Goal: Transaction & Acquisition: Download file/media

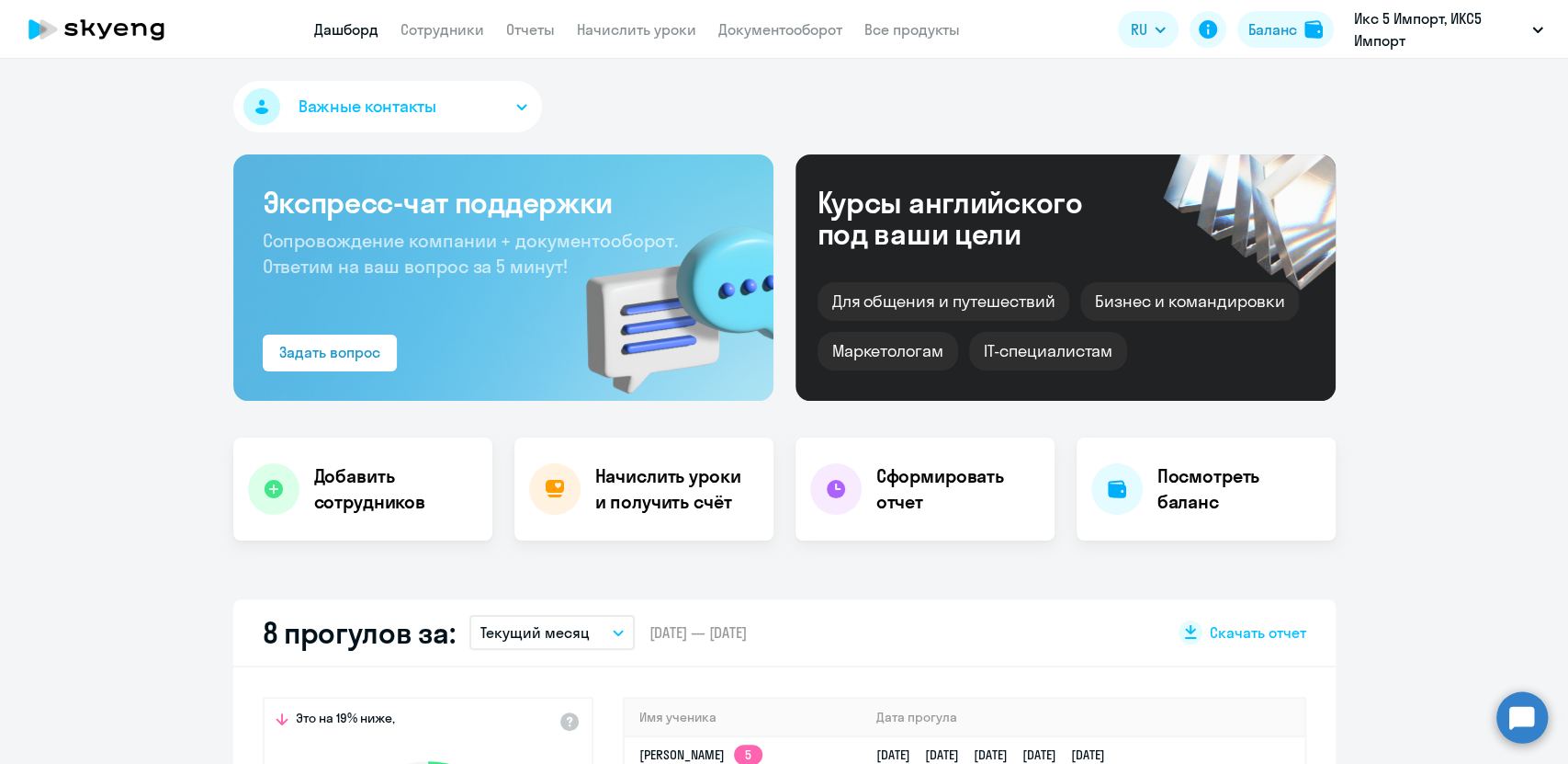
select select "30"
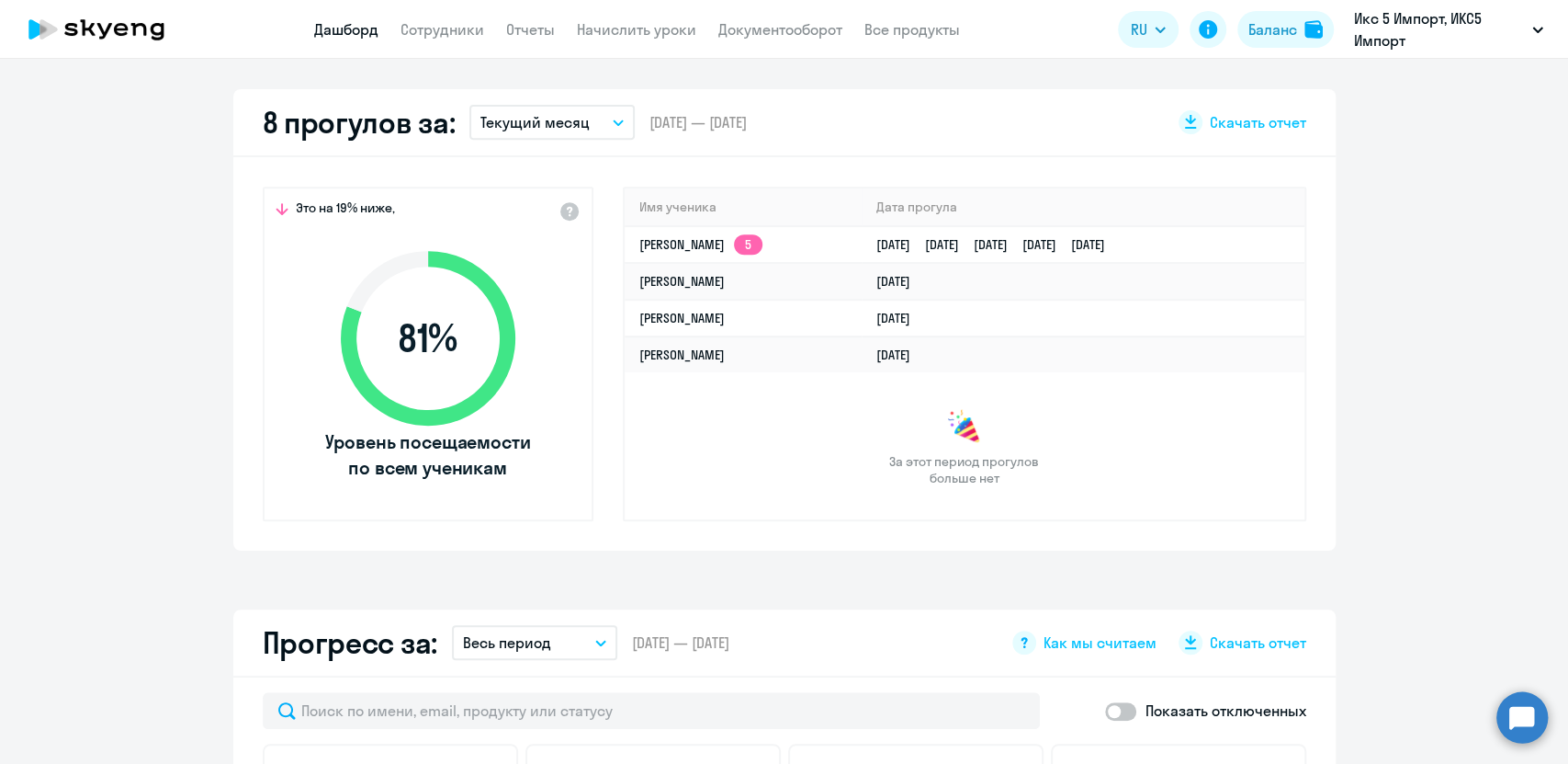
click at [1439, 519] on app-truancy-attendance-dashboard "8 прогулов за: Текущий месяц – [DATE] — [DATE] Скачать отчет Это на 19% ниже, 8…" at bounding box center [784, 320] width 1568 height 461
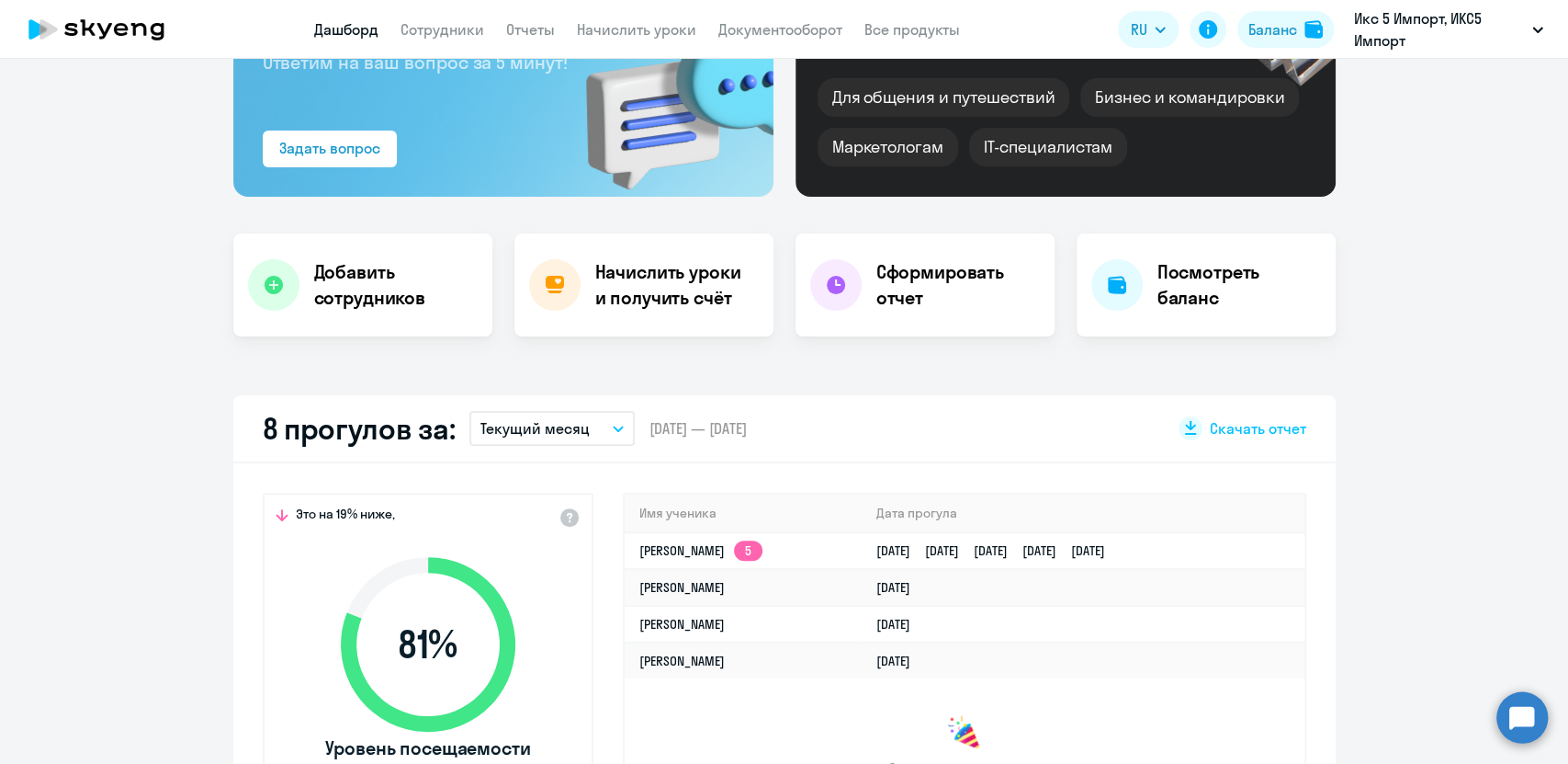
scroll to position [0, 0]
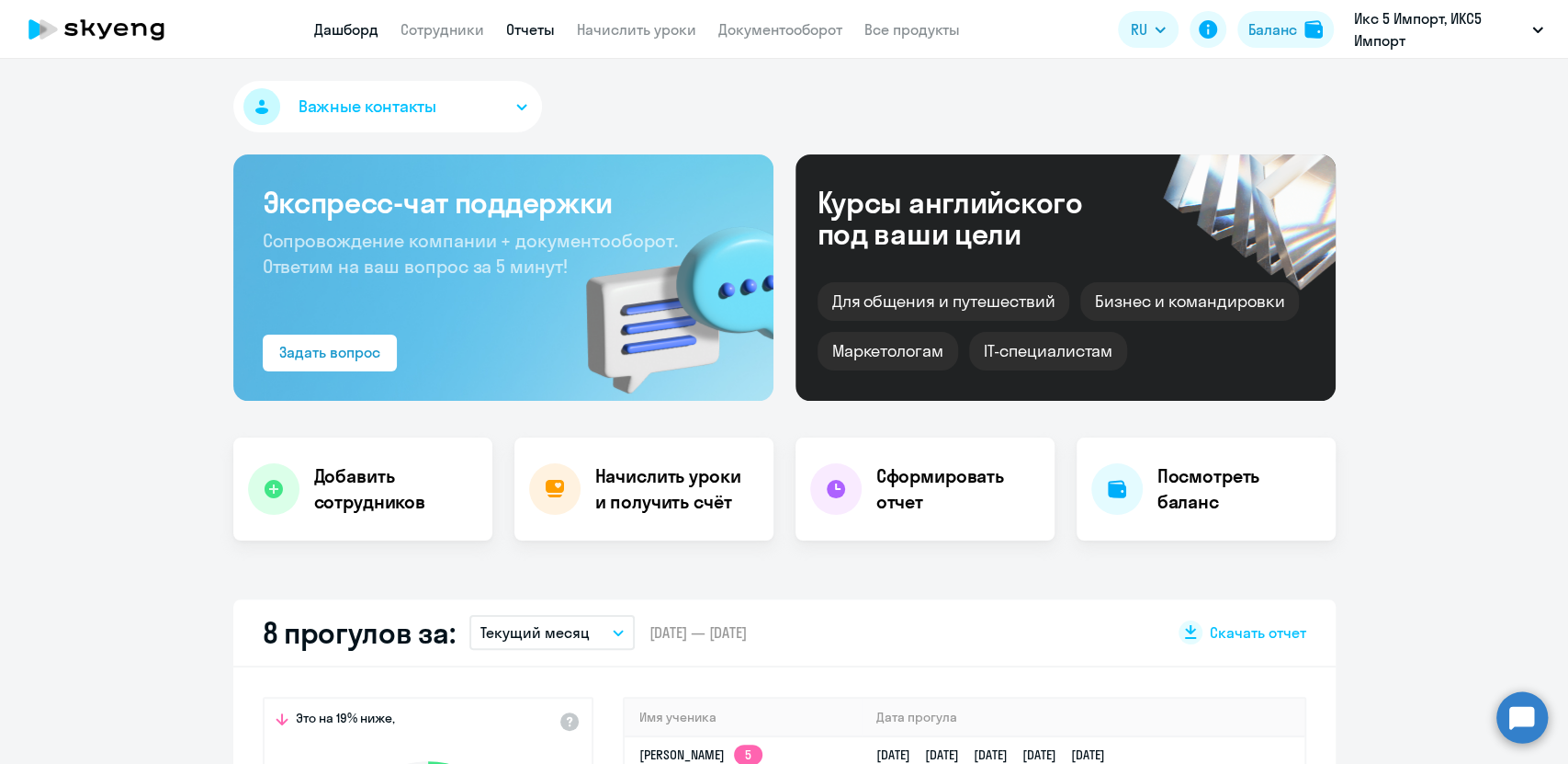
click at [507, 27] on link "Отчеты" at bounding box center [530, 29] width 49 height 18
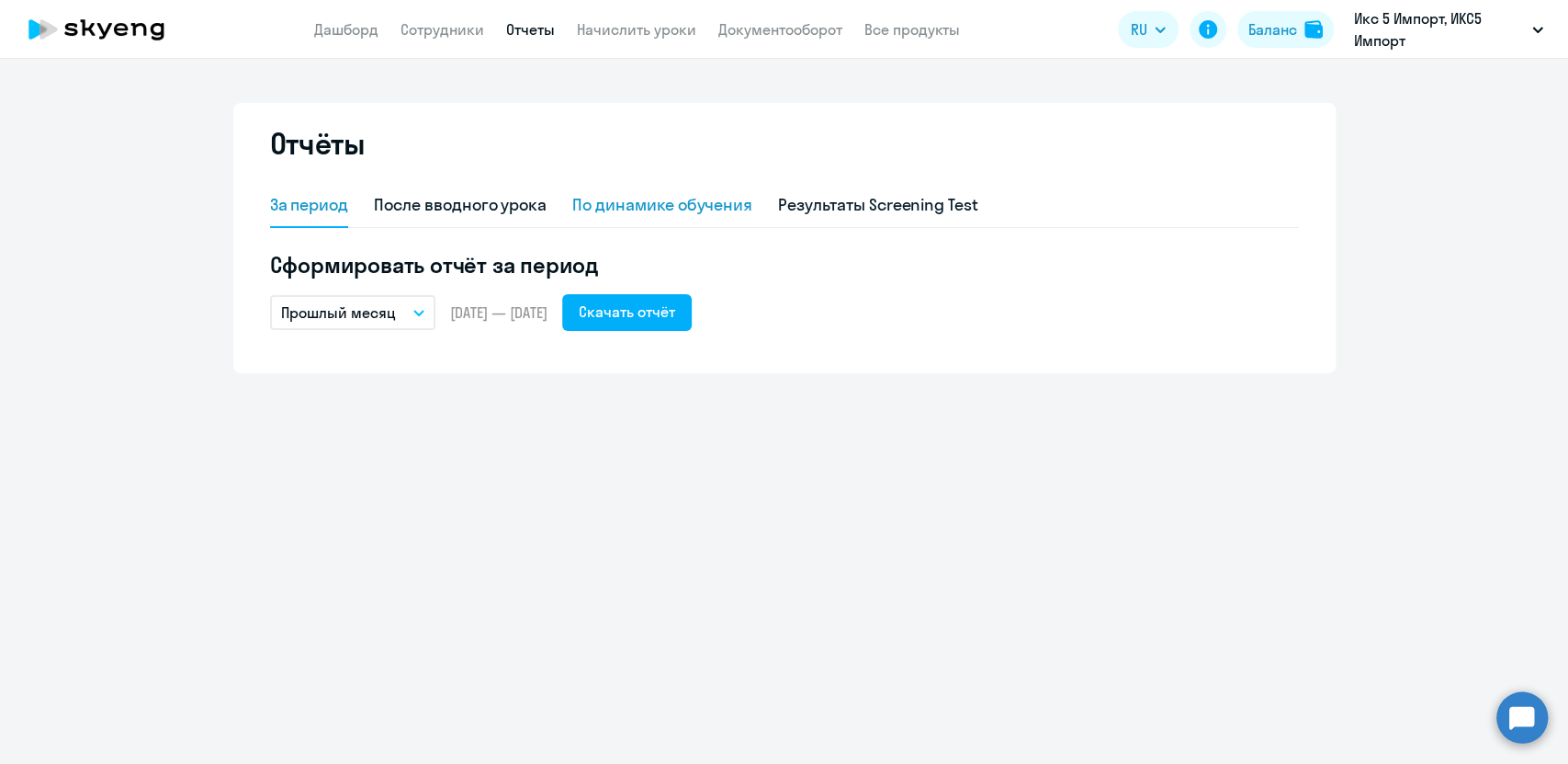
click at [674, 203] on div "По динамике обучения" at bounding box center [661, 204] width 180 height 24
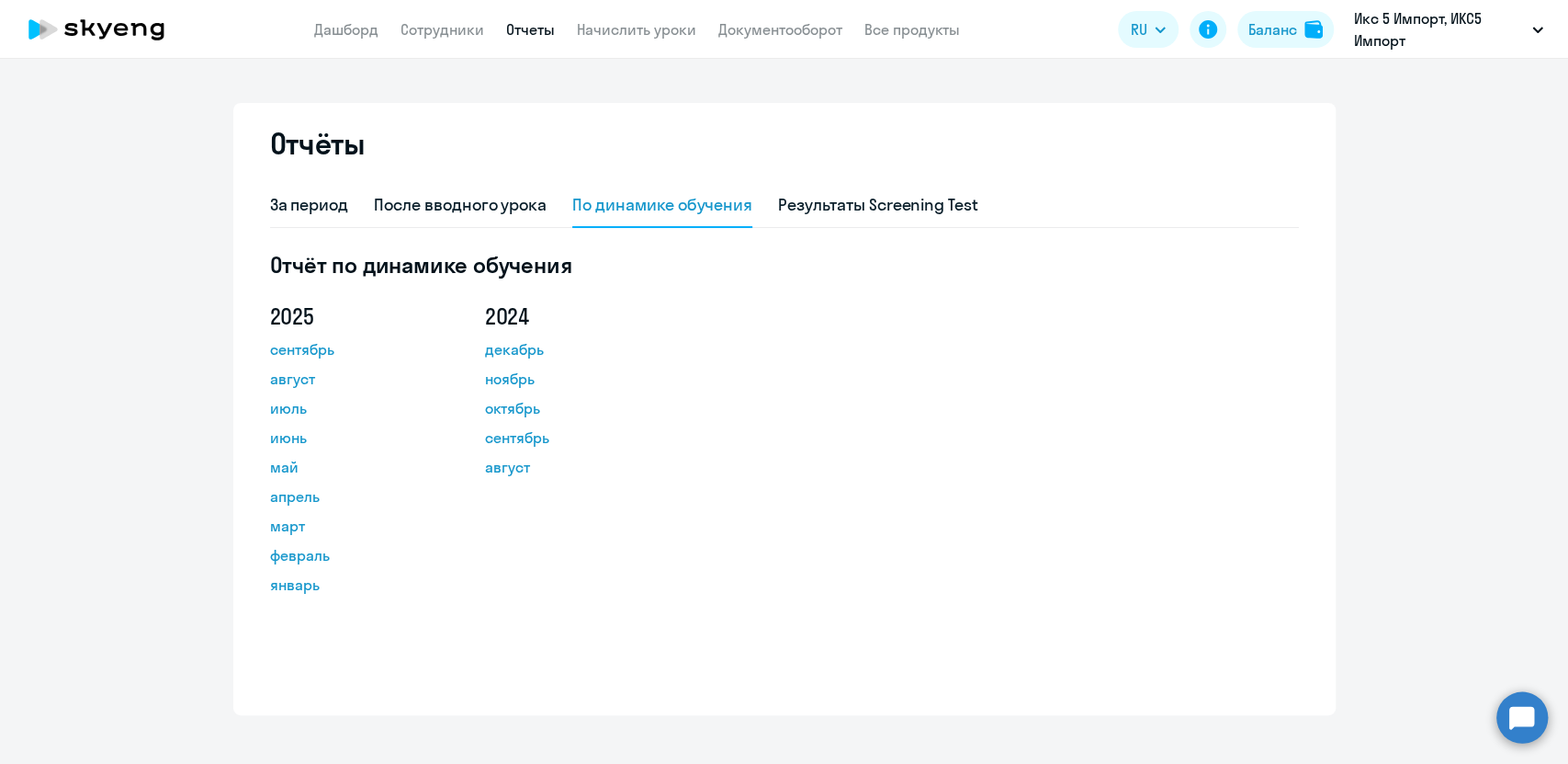
click at [255, 199] on div "Отчёты За период После вводного урока По динамике обучения Результаты Screening…" at bounding box center [784, 409] width 1102 height 612
click at [270, 207] on div "За период" at bounding box center [309, 204] width 79 height 24
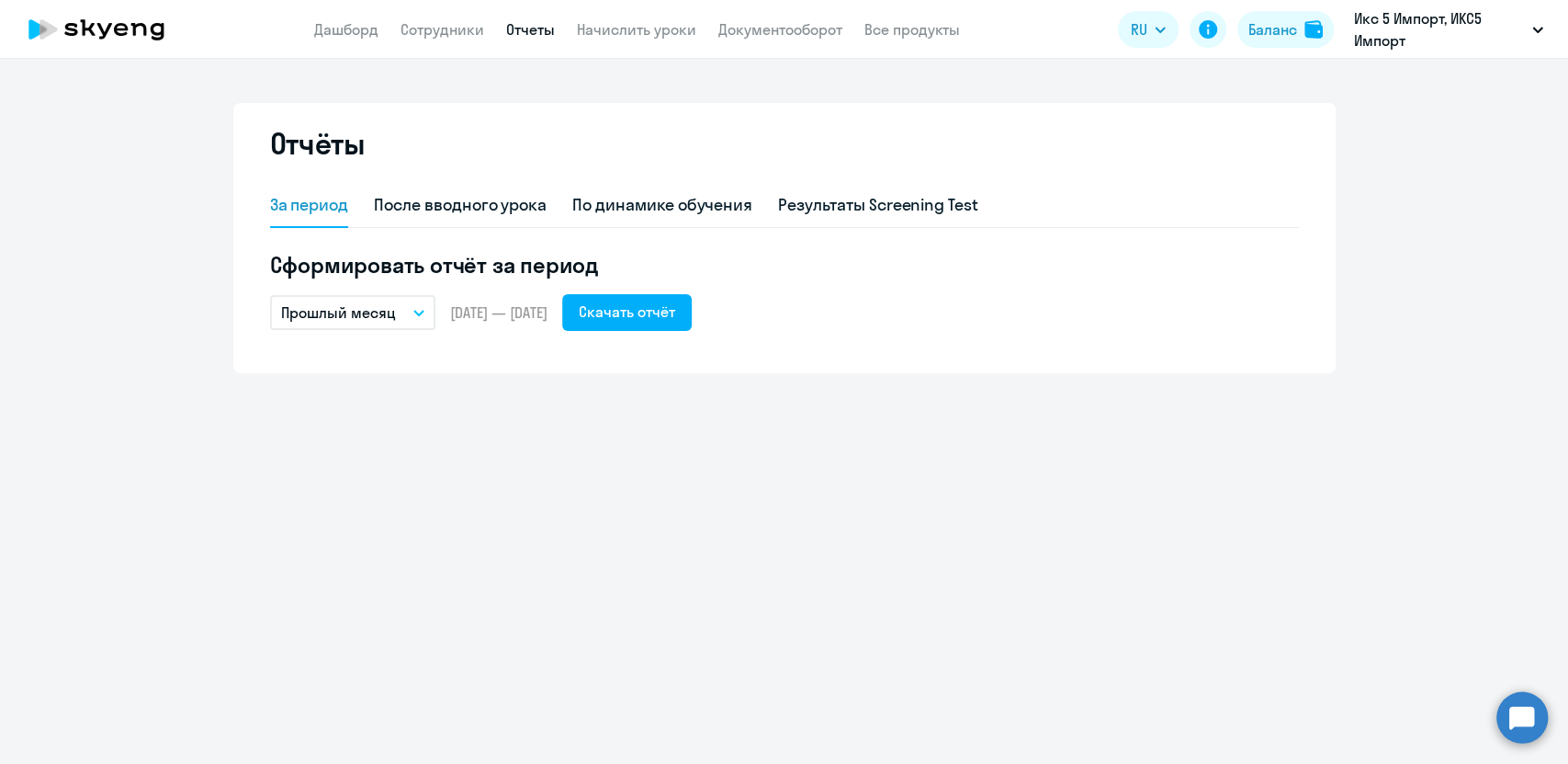
click at [422, 321] on button "Прошлый месяц" at bounding box center [353, 312] width 165 height 35
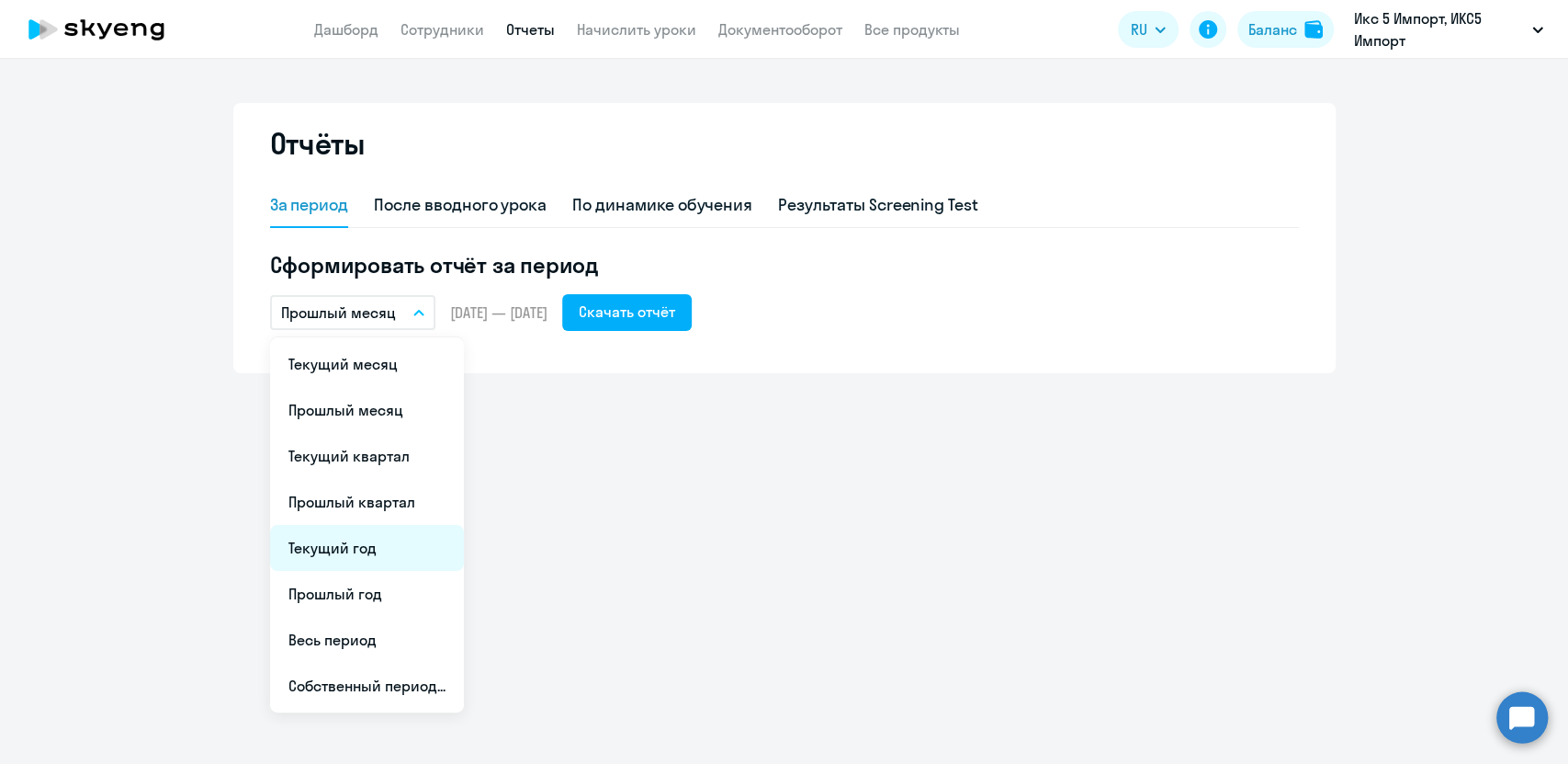
click at [375, 539] on li "Текущий год" at bounding box center [367, 547] width 194 height 46
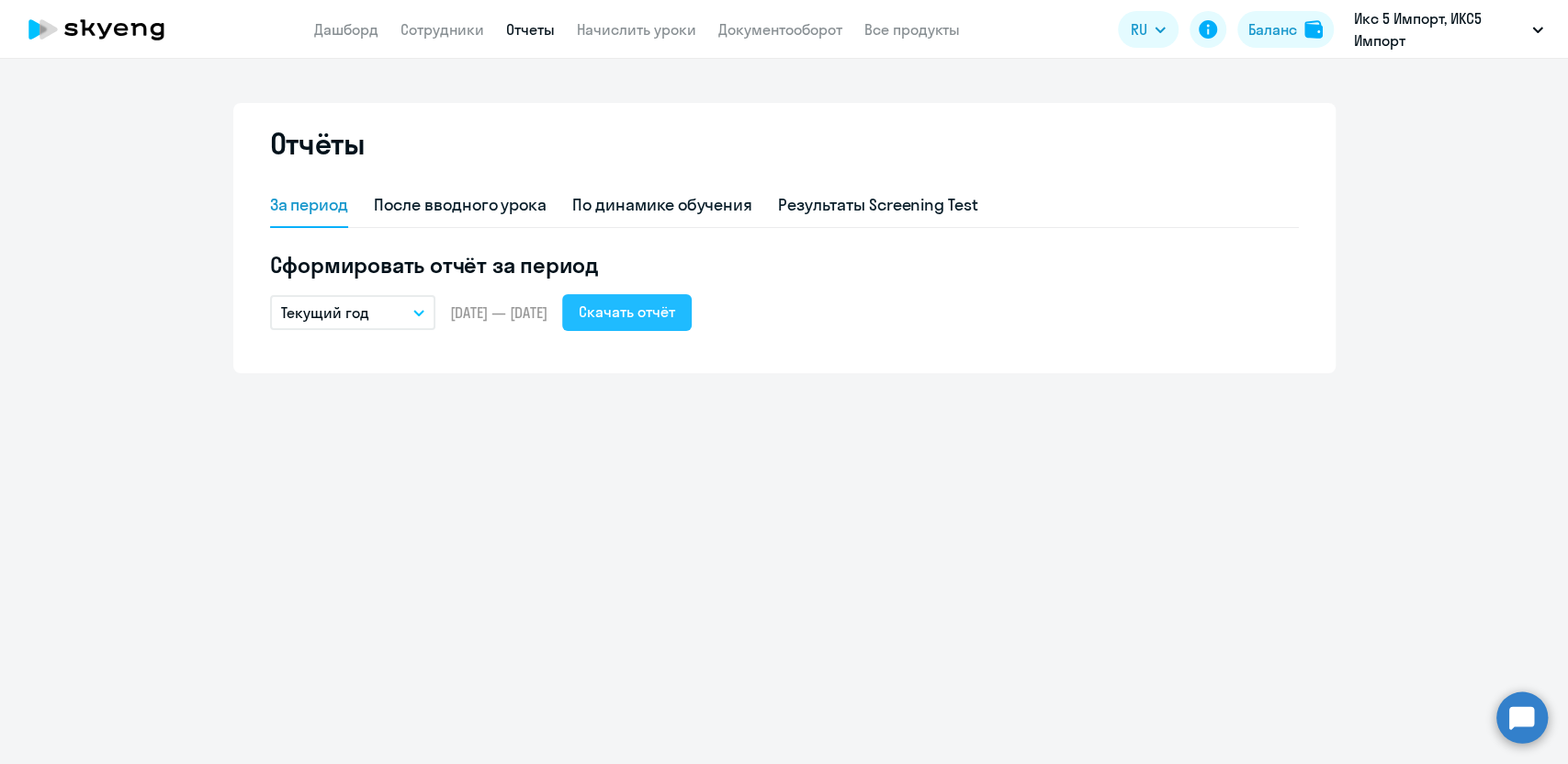
click at [675, 315] on div "Скачать отчёт" at bounding box center [626, 311] width 96 height 22
